Goal: Task Accomplishment & Management: Use online tool/utility

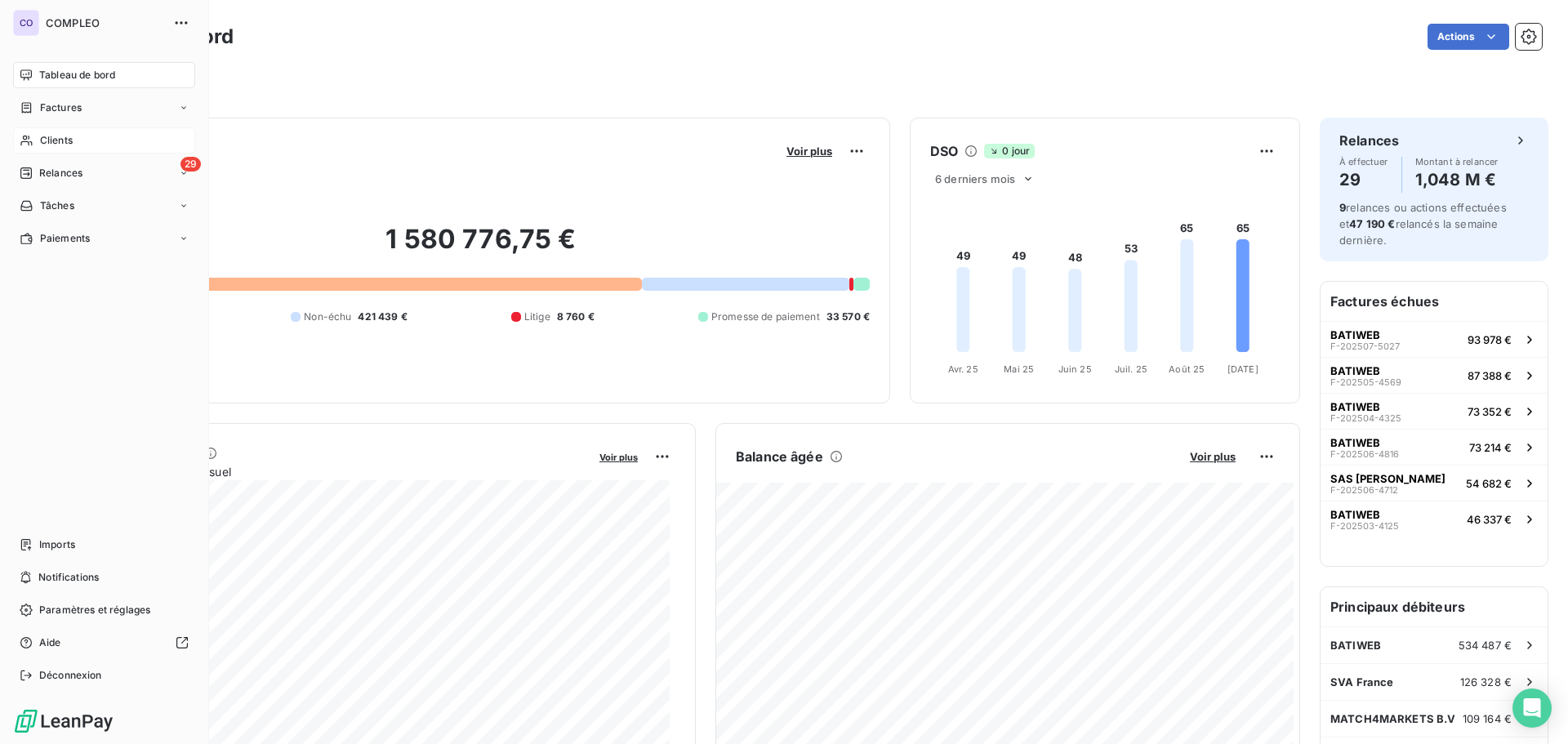
click at [63, 135] on span "Clients" at bounding box center [56, 140] width 33 height 15
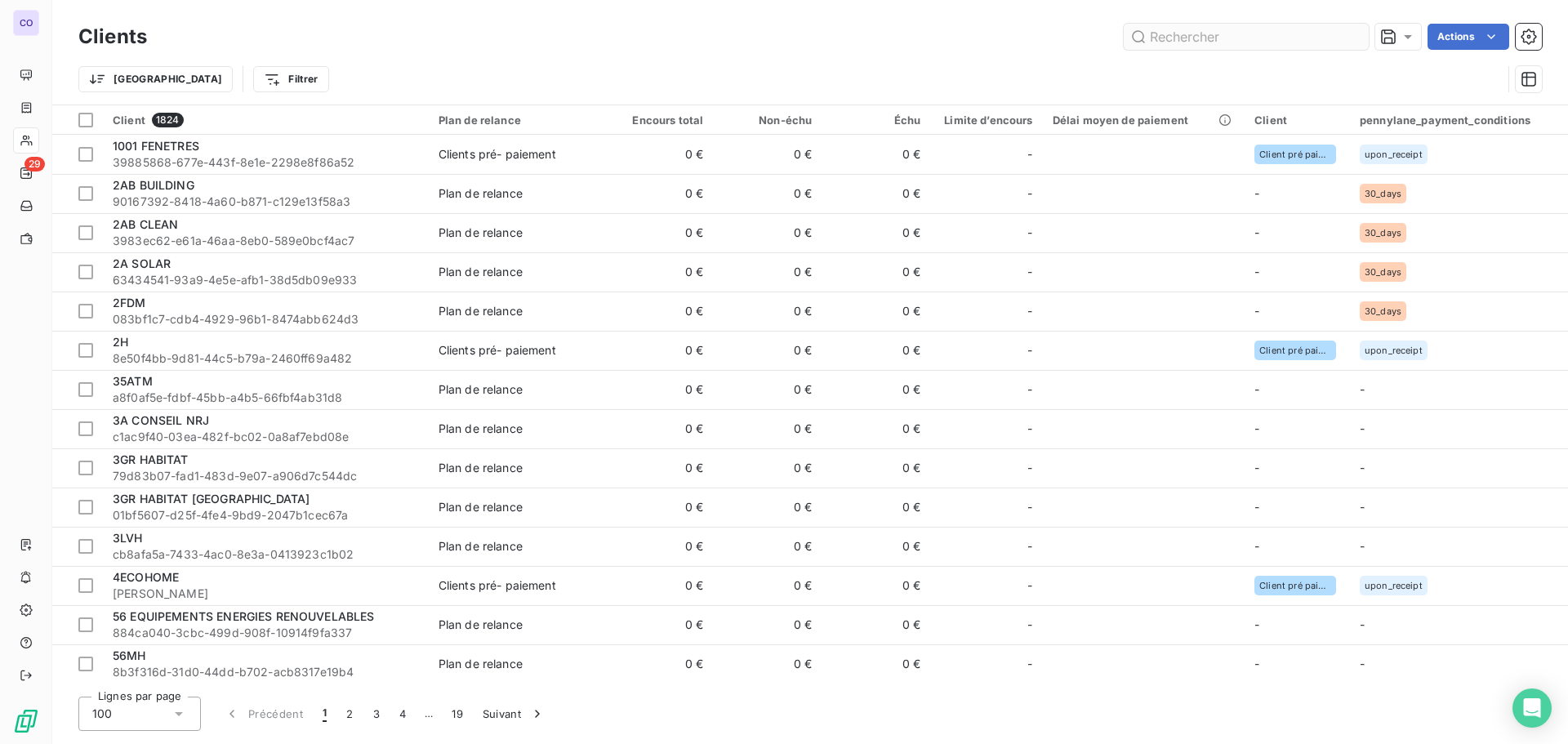
click at [1168, 40] on input "text" at bounding box center [1246, 36] width 245 height 26
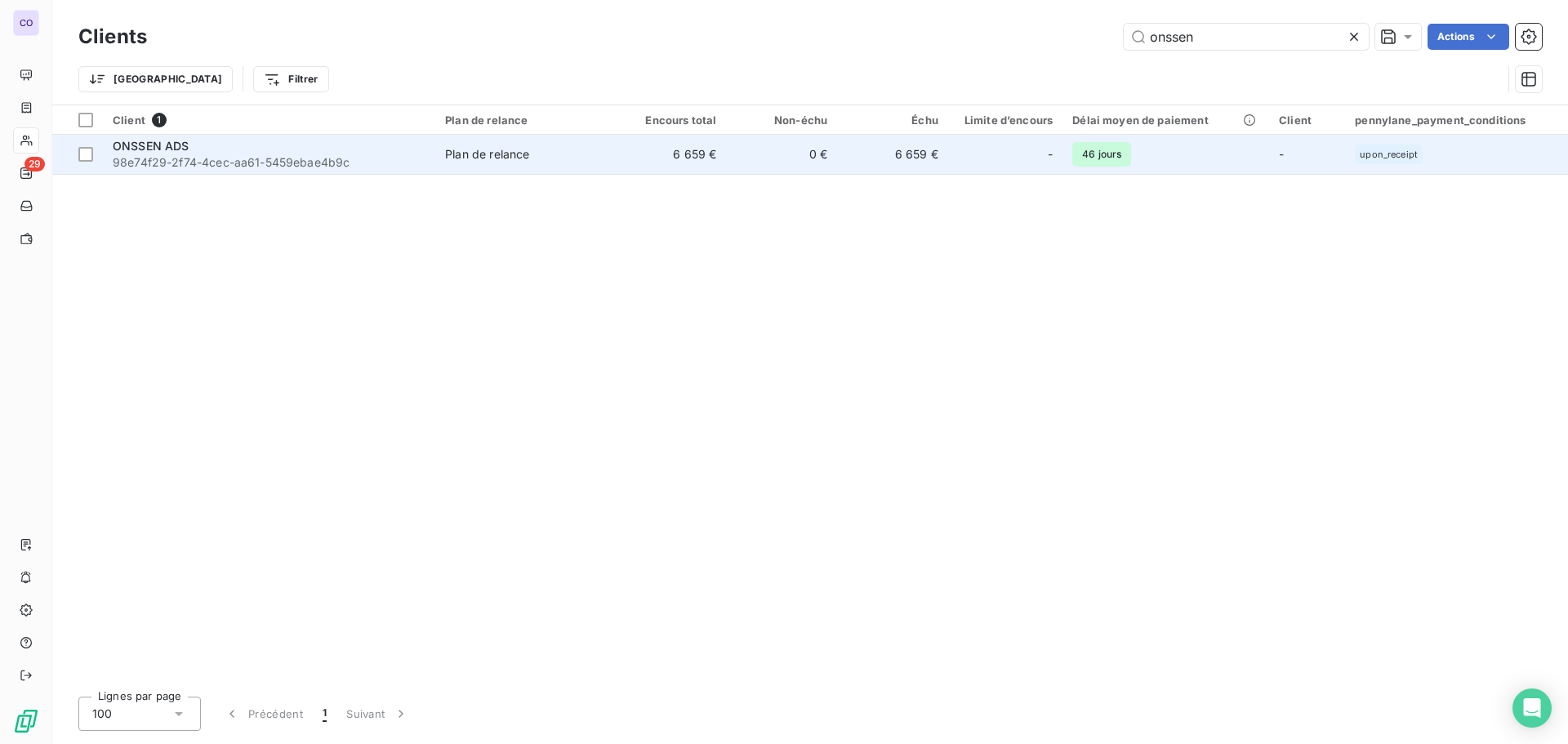
type input "onssen"
click at [815, 166] on td "0 €" at bounding box center [781, 154] width 111 height 39
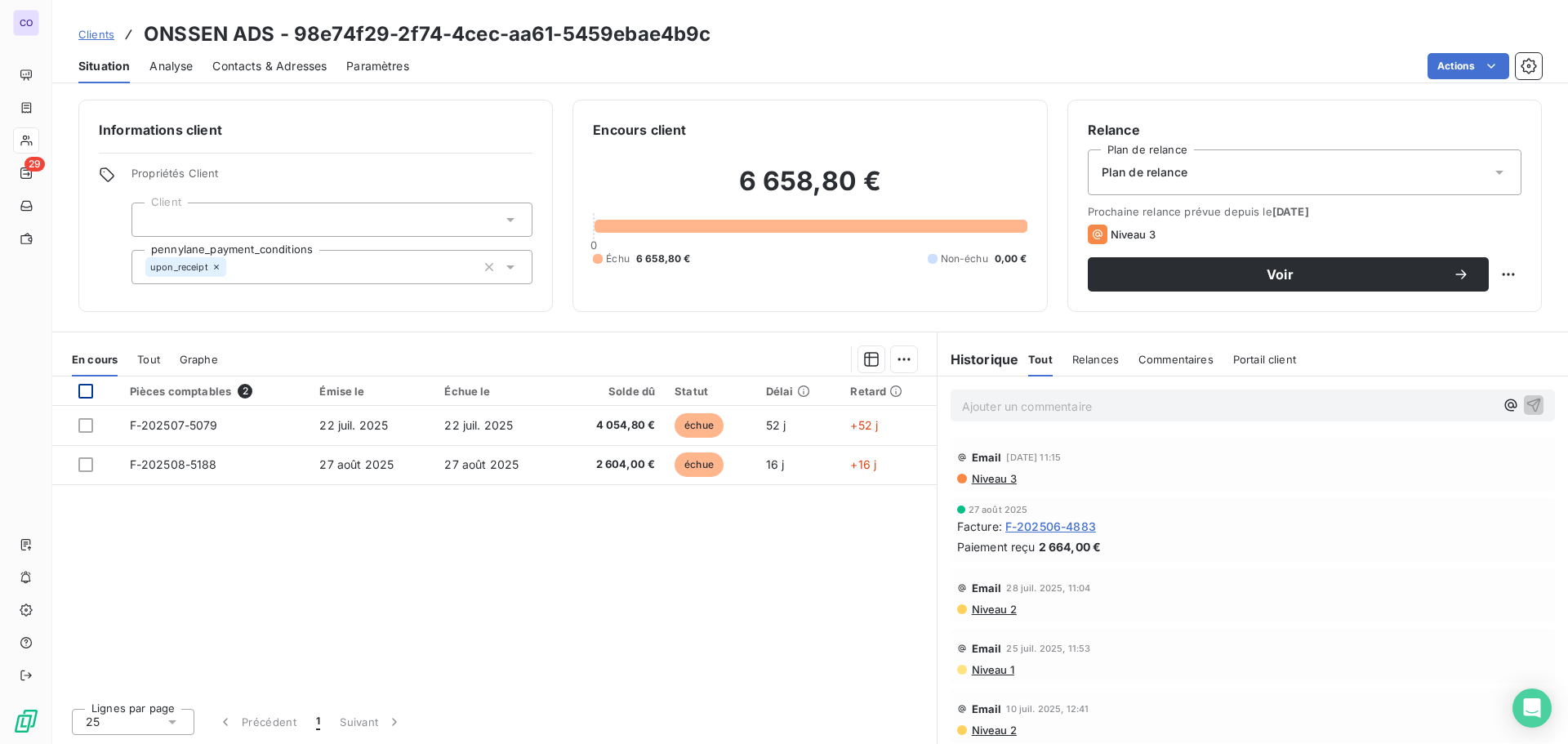
click at [84, 389] on div at bounding box center [85, 390] width 15 height 15
click at [908, 355] on html "CO 29 Clients ONSSEN ADS - 98e74f29-2f74-4cec-aa61-5459ebae4b9c Situation Analy…" at bounding box center [784, 372] width 1568 height 744
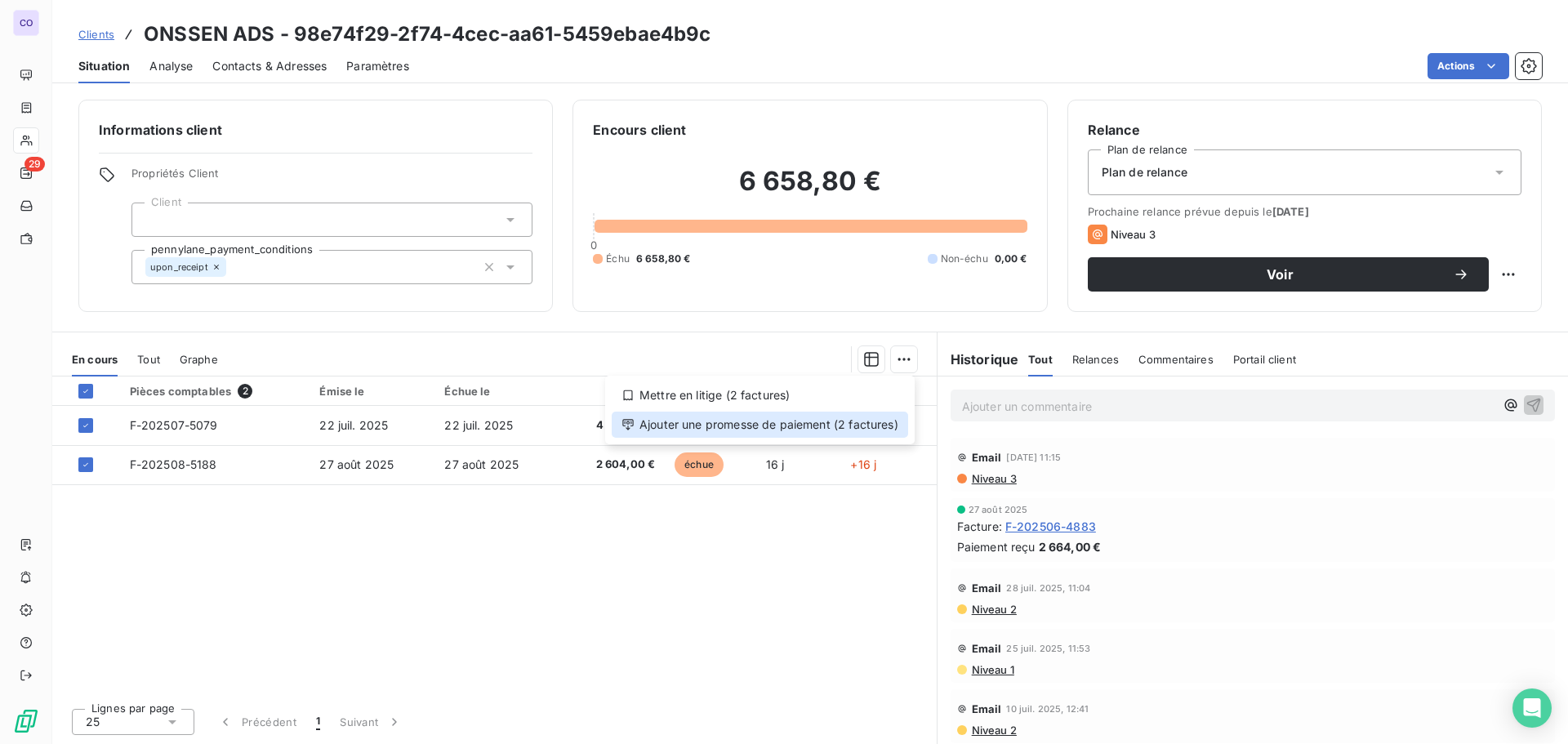
click at [674, 430] on div "Ajouter une promesse de paiement (2 factures)" at bounding box center [760, 424] width 297 height 26
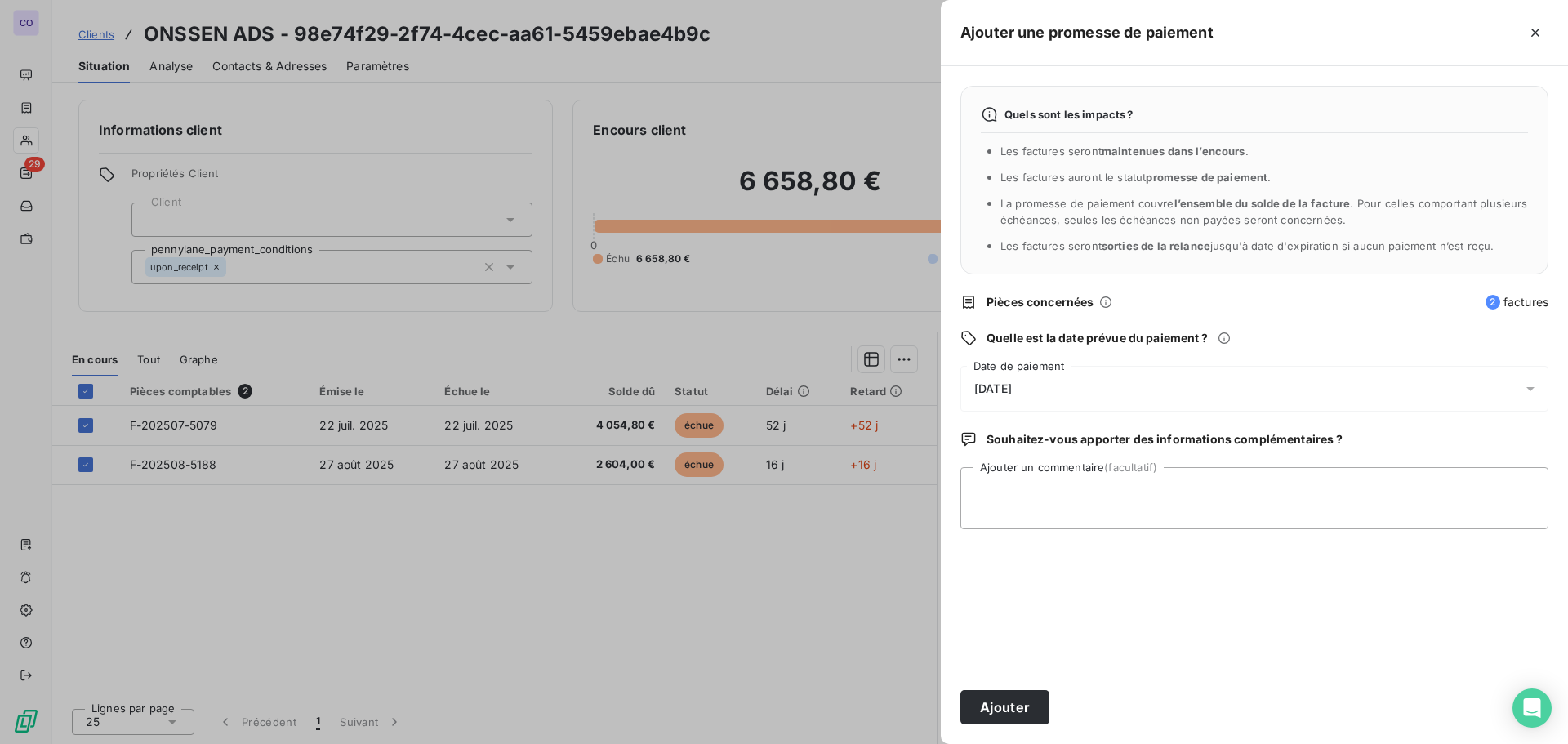
click at [1041, 384] on div "[DATE]" at bounding box center [1254, 388] width 588 height 46
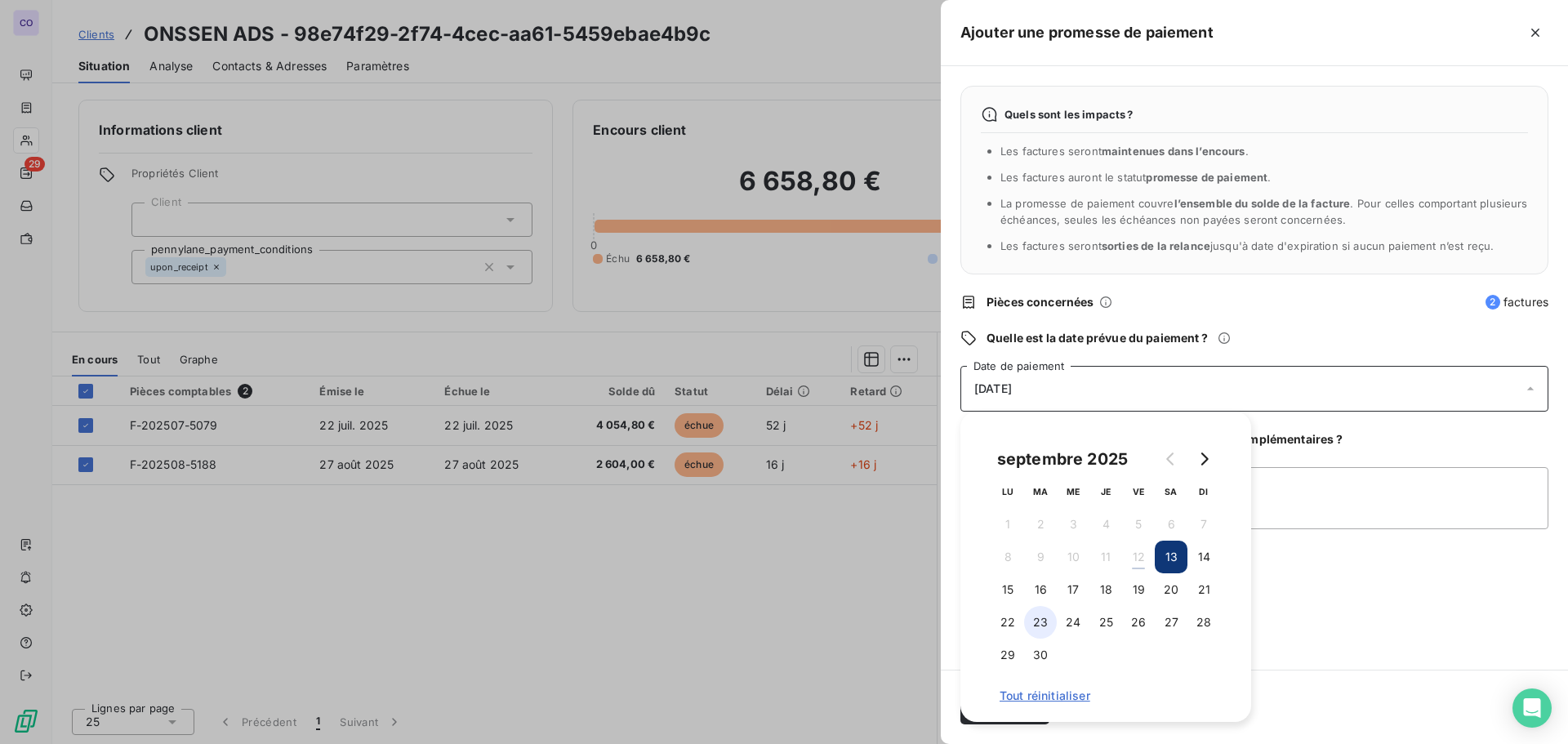
click at [1044, 620] on button "23" at bounding box center [1041, 622] width 33 height 33
click at [1337, 631] on div "Quels sont les impacts ? Les factures seront maintenues dans l’encours . Les fa…" at bounding box center [1254, 367] width 627 height 604
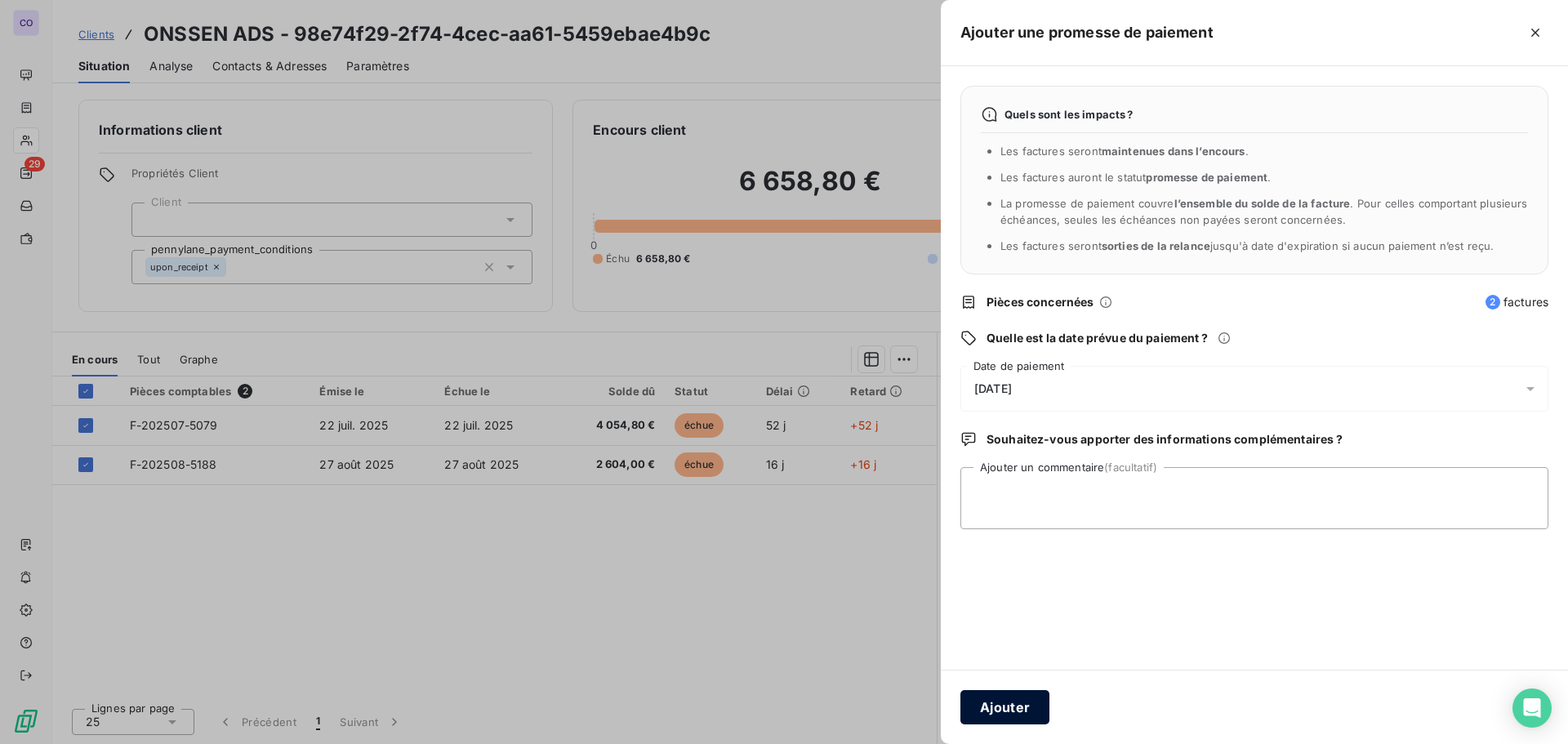
click at [991, 695] on button "Ajouter" at bounding box center [1005, 706] width 89 height 34
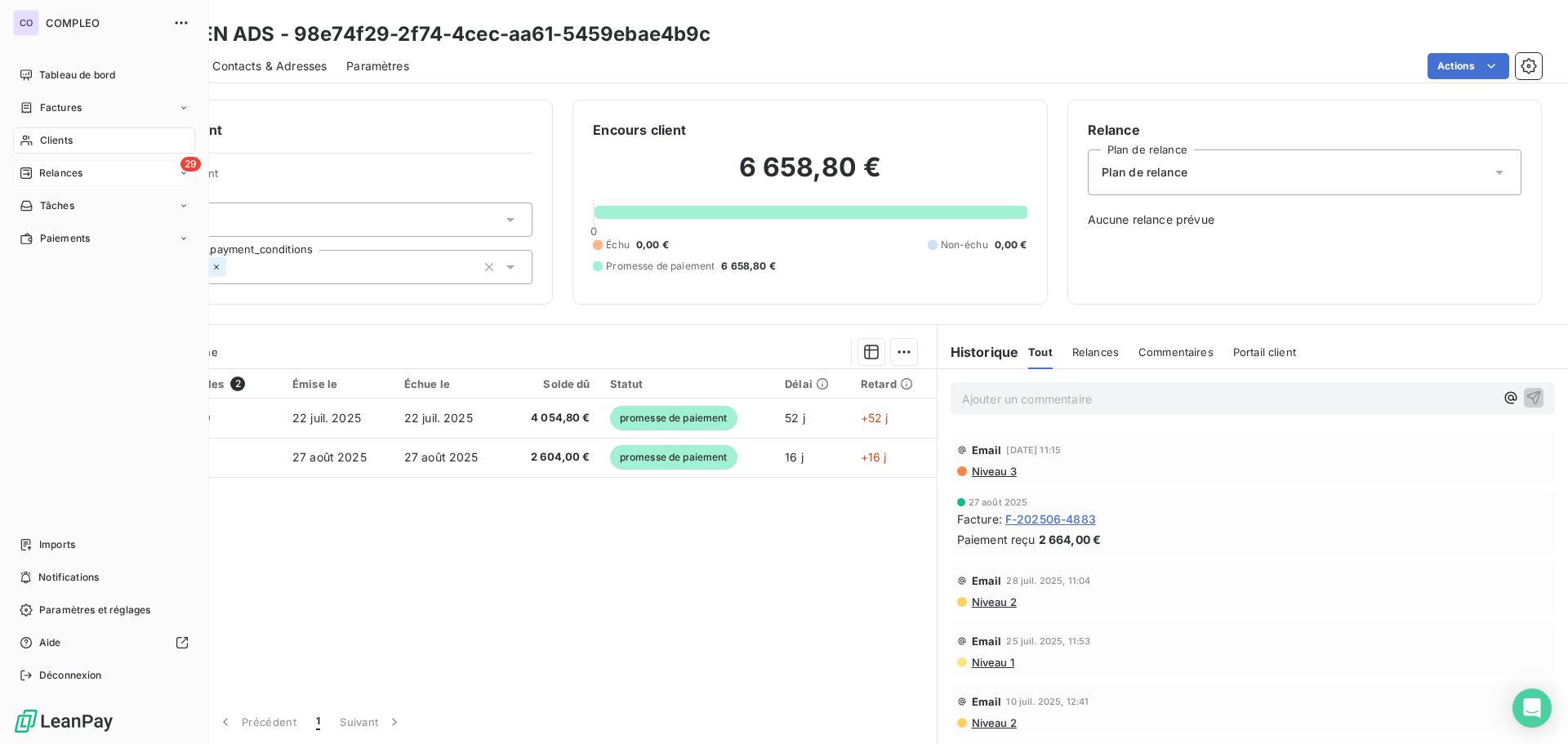
click at [57, 172] on span "Relances" at bounding box center [60, 172] width 44 height 15
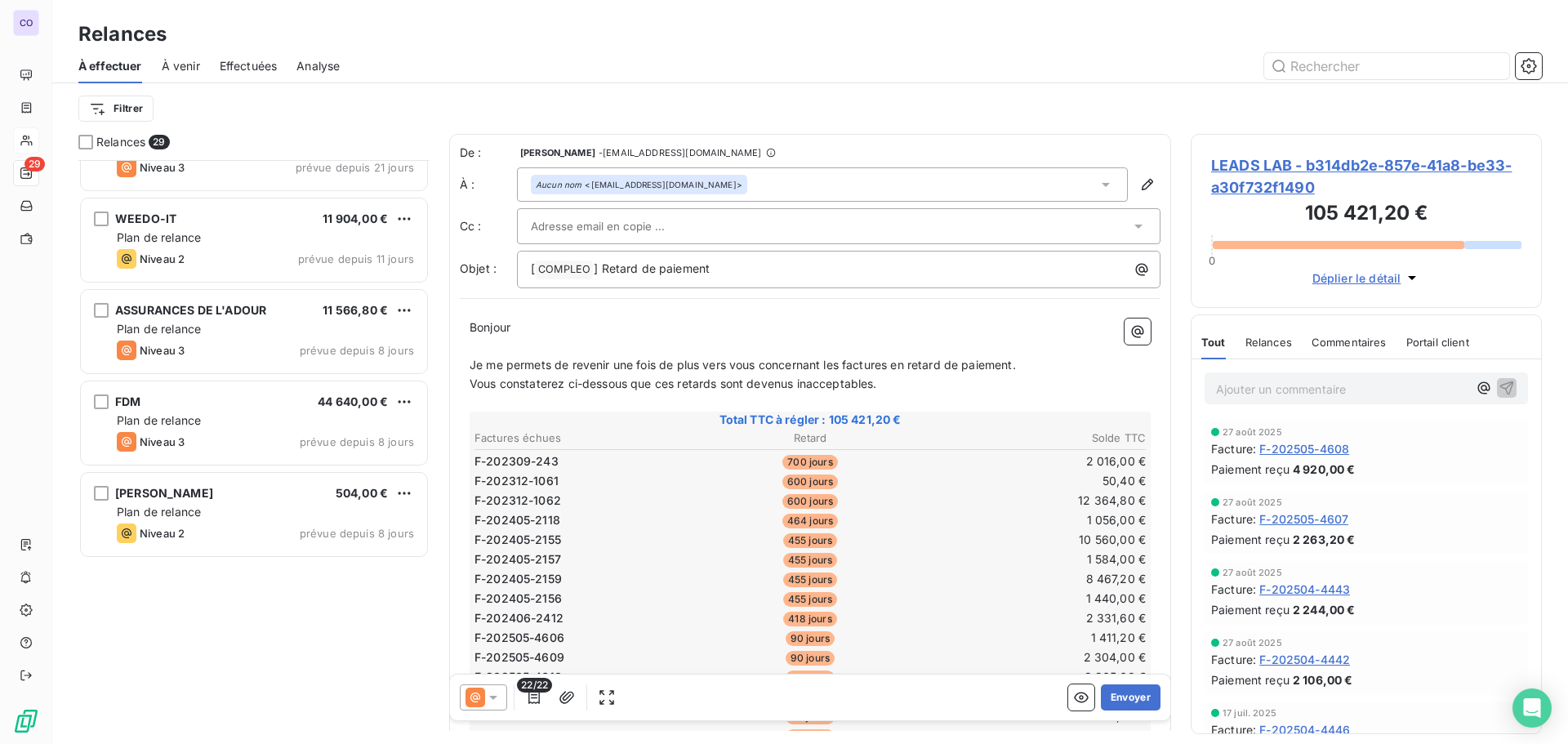
scroll to position [980, 0]
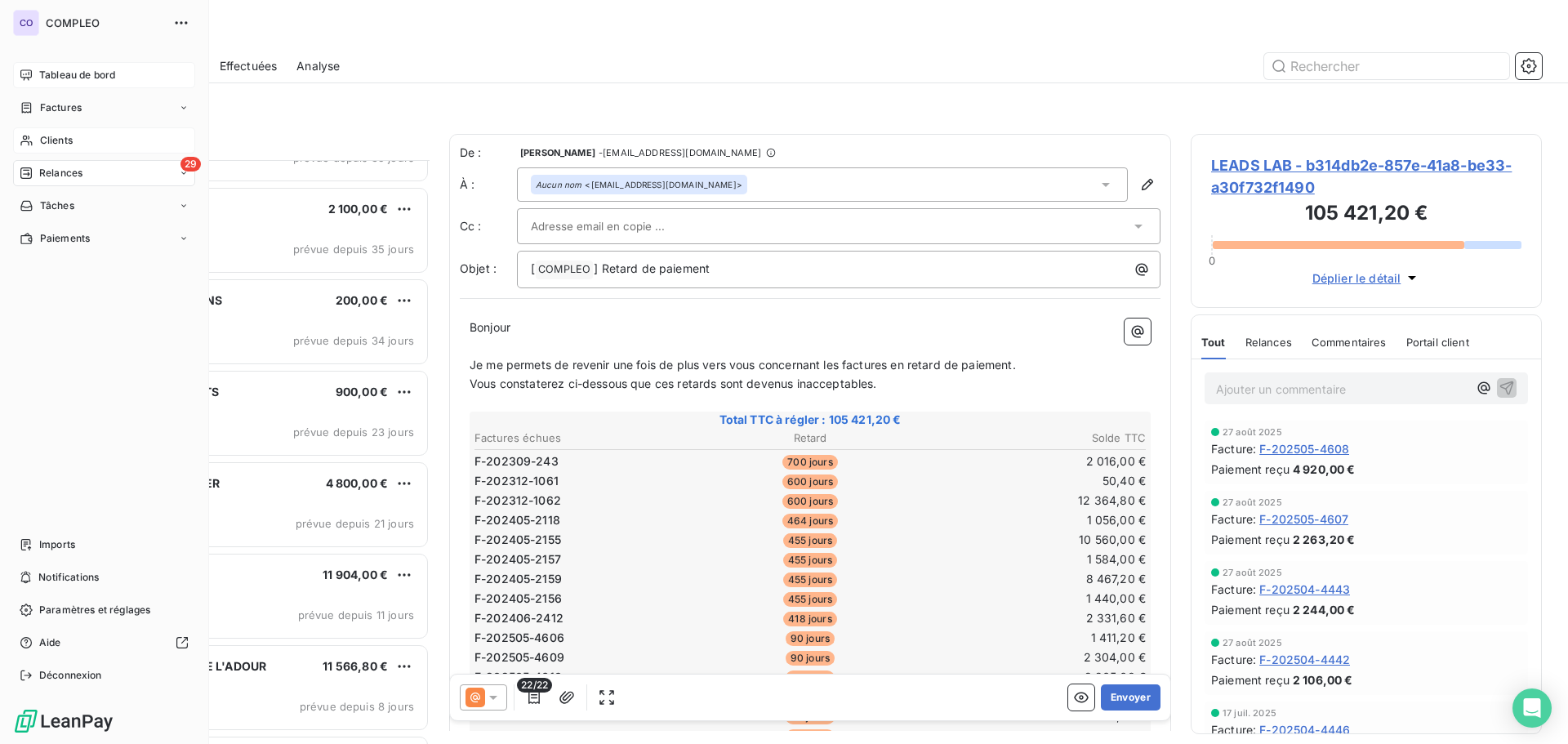
click at [64, 74] on span "Tableau de bord" at bounding box center [77, 75] width 76 height 15
